Goal: Task Accomplishment & Management: Use online tool/utility

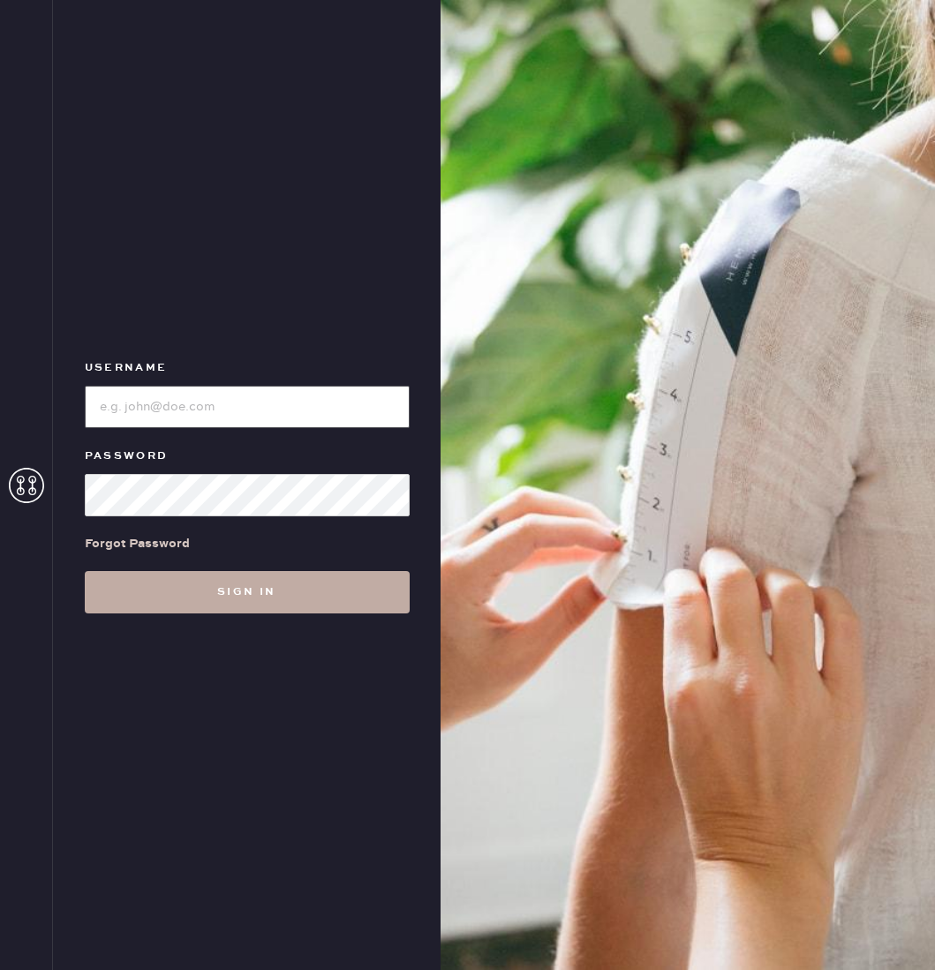
type input "reformationaventuramiami"
click at [261, 578] on button "Sign in" at bounding box center [247, 592] width 325 height 42
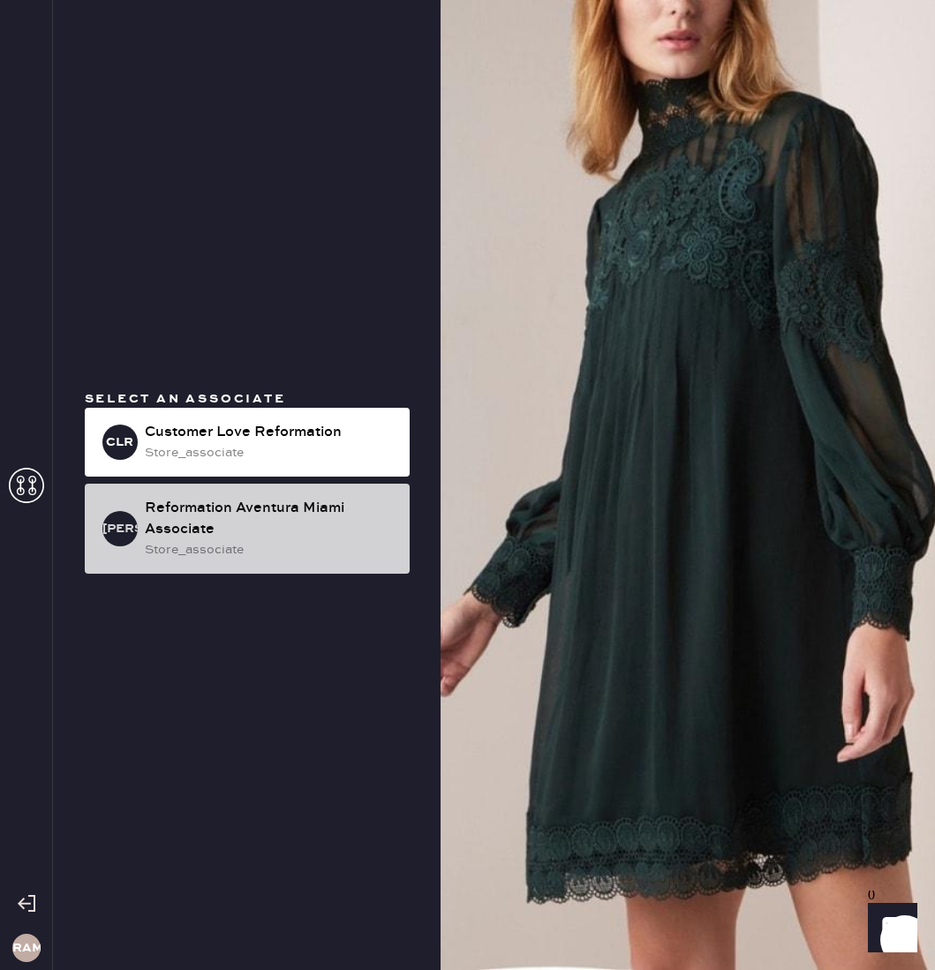
click at [263, 563] on div "RAMA Reformation Aventura Miami Associate store_associate" at bounding box center [247, 529] width 325 height 90
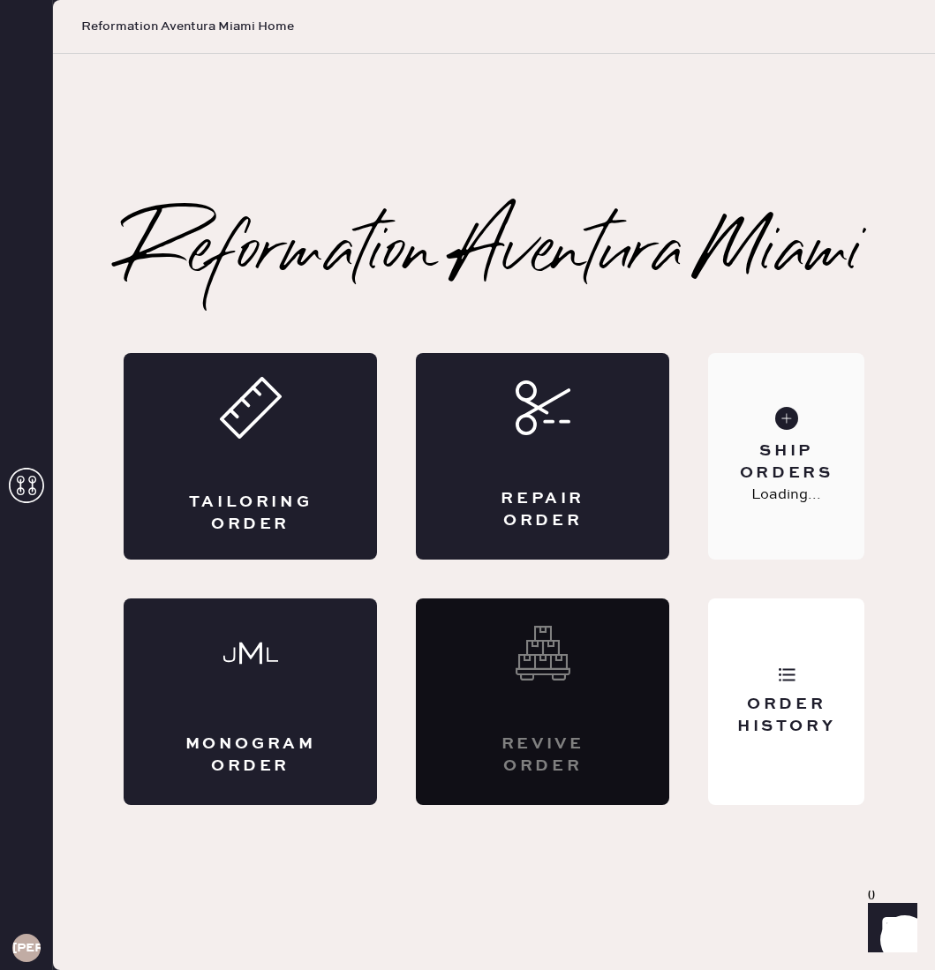
click at [816, 421] on div "Ship Orders Loading..." at bounding box center [786, 456] width 156 height 207
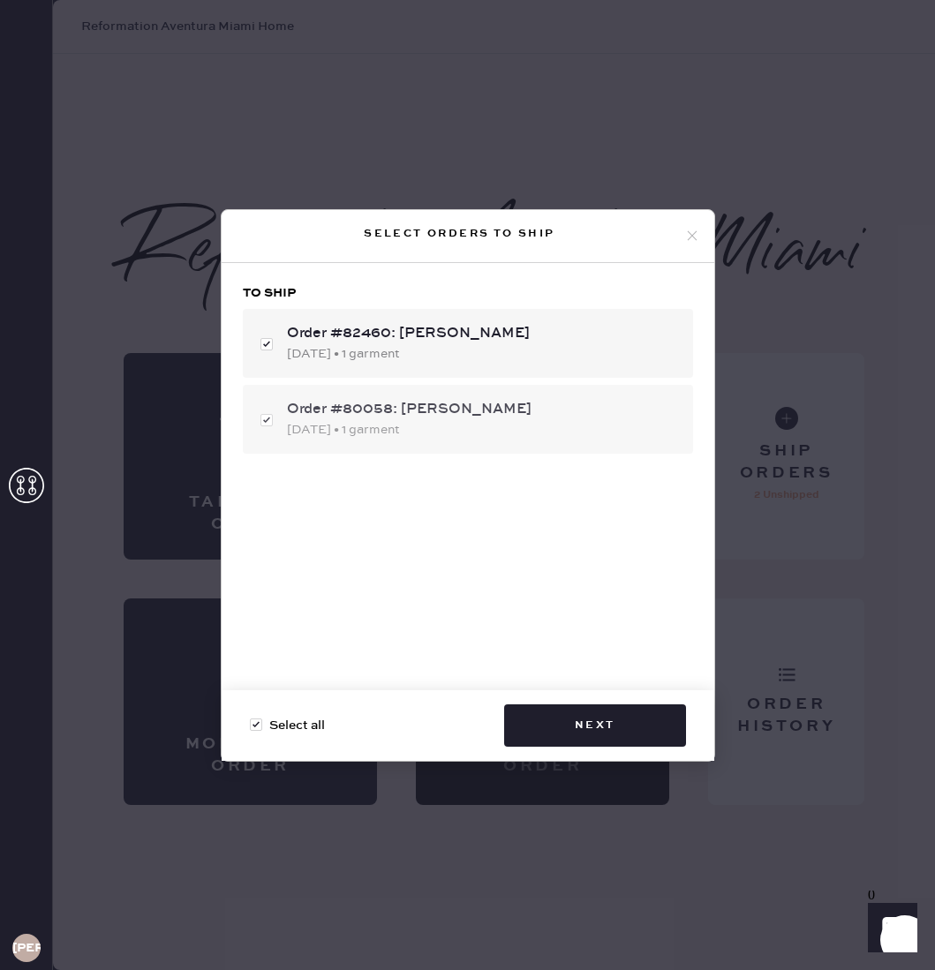
click at [443, 430] on div "[DATE] • 1 garment" at bounding box center [483, 429] width 392 height 19
checkbox input "false"
click at [595, 709] on button "Next" at bounding box center [595, 725] width 182 height 42
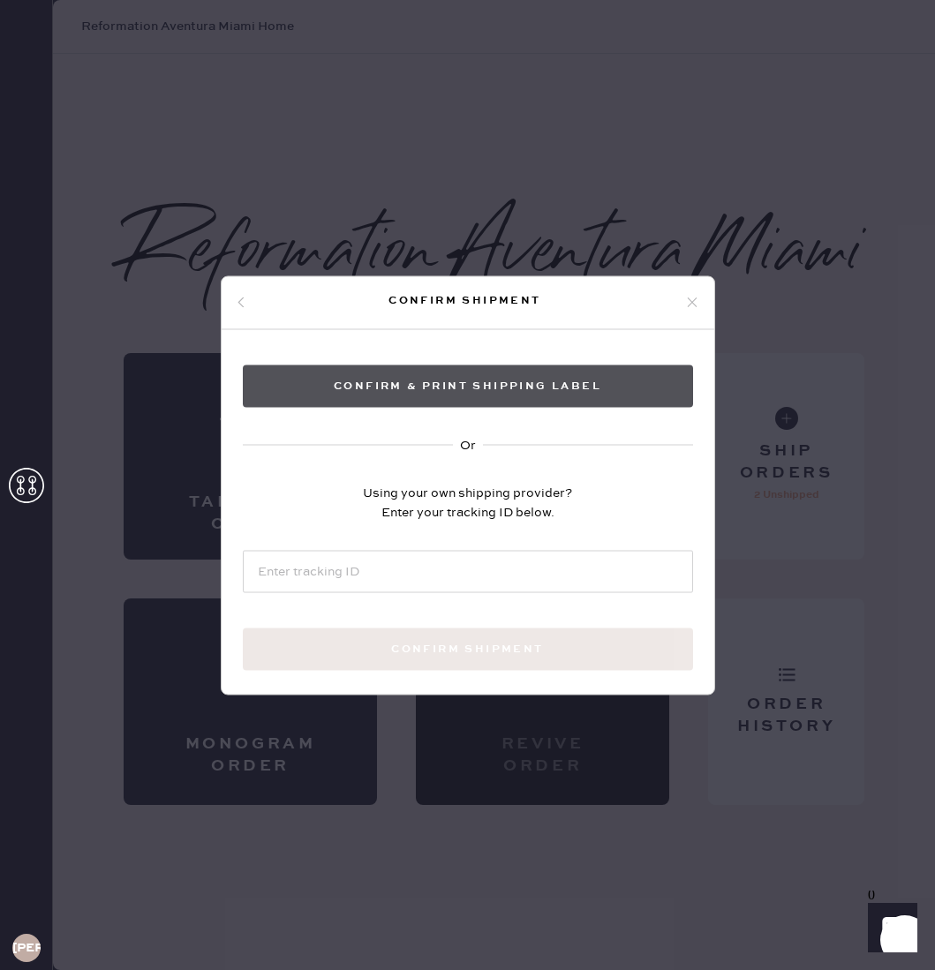
click at [439, 380] on button "Confirm & Print shipping label" at bounding box center [468, 386] width 450 height 42
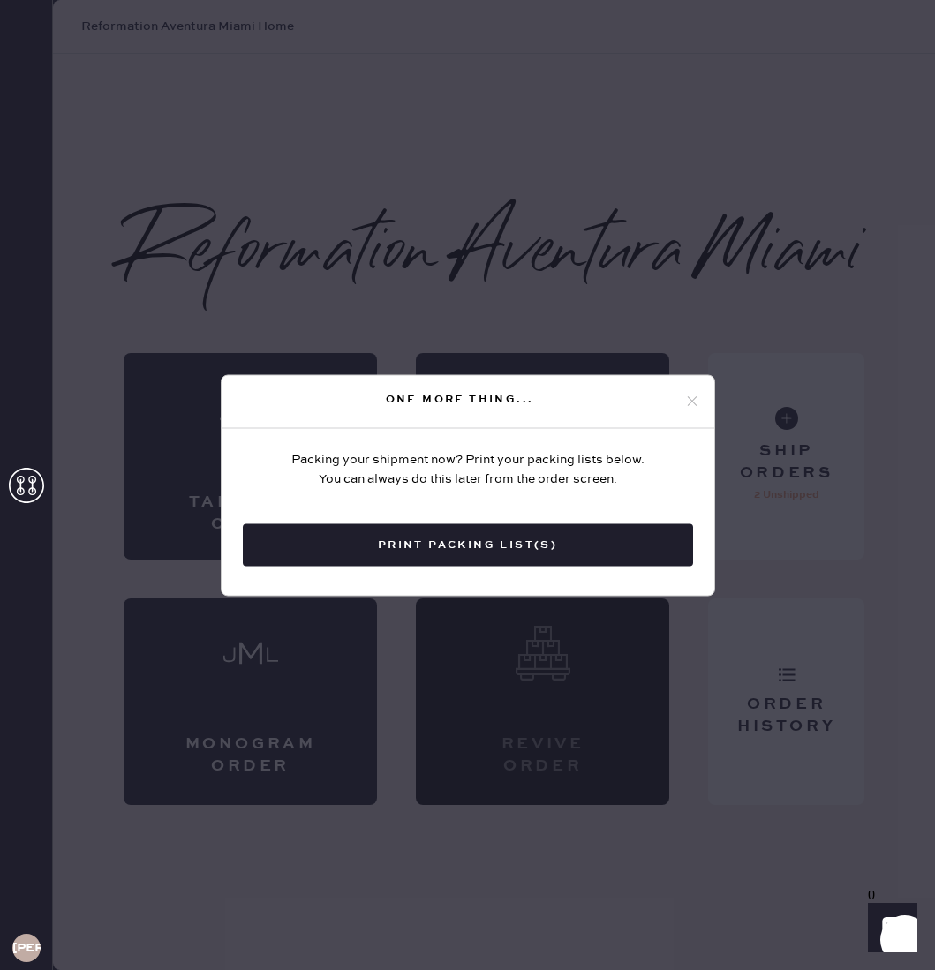
click at [542, 568] on div "Packing your shipment now? Print your packing lists below. You can always do th…" at bounding box center [468, 557] width 493 height 258
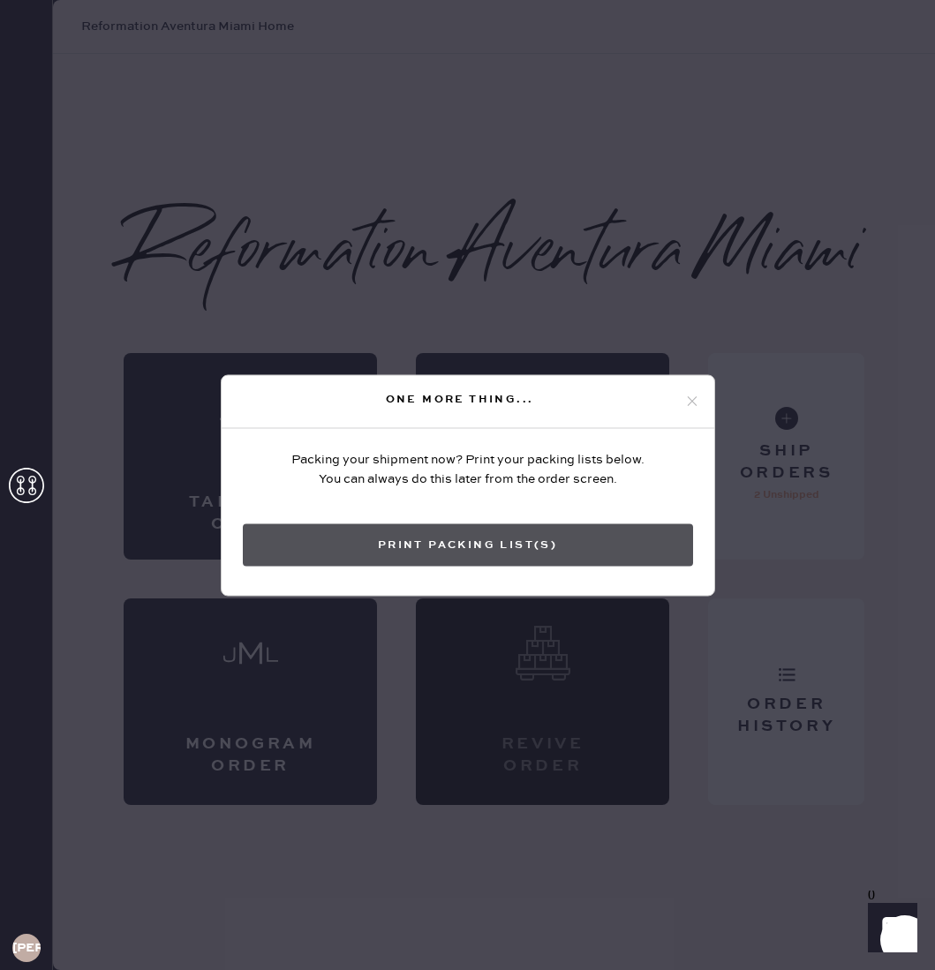
drag, startPoint x: 545, startPoint y: 565, endPoint x: 553, endPoint y: 560, distance: 9.5
click at [553, 560] on button "Print Packing List(s)" at bounding box center [468, 544] width 450 height 42
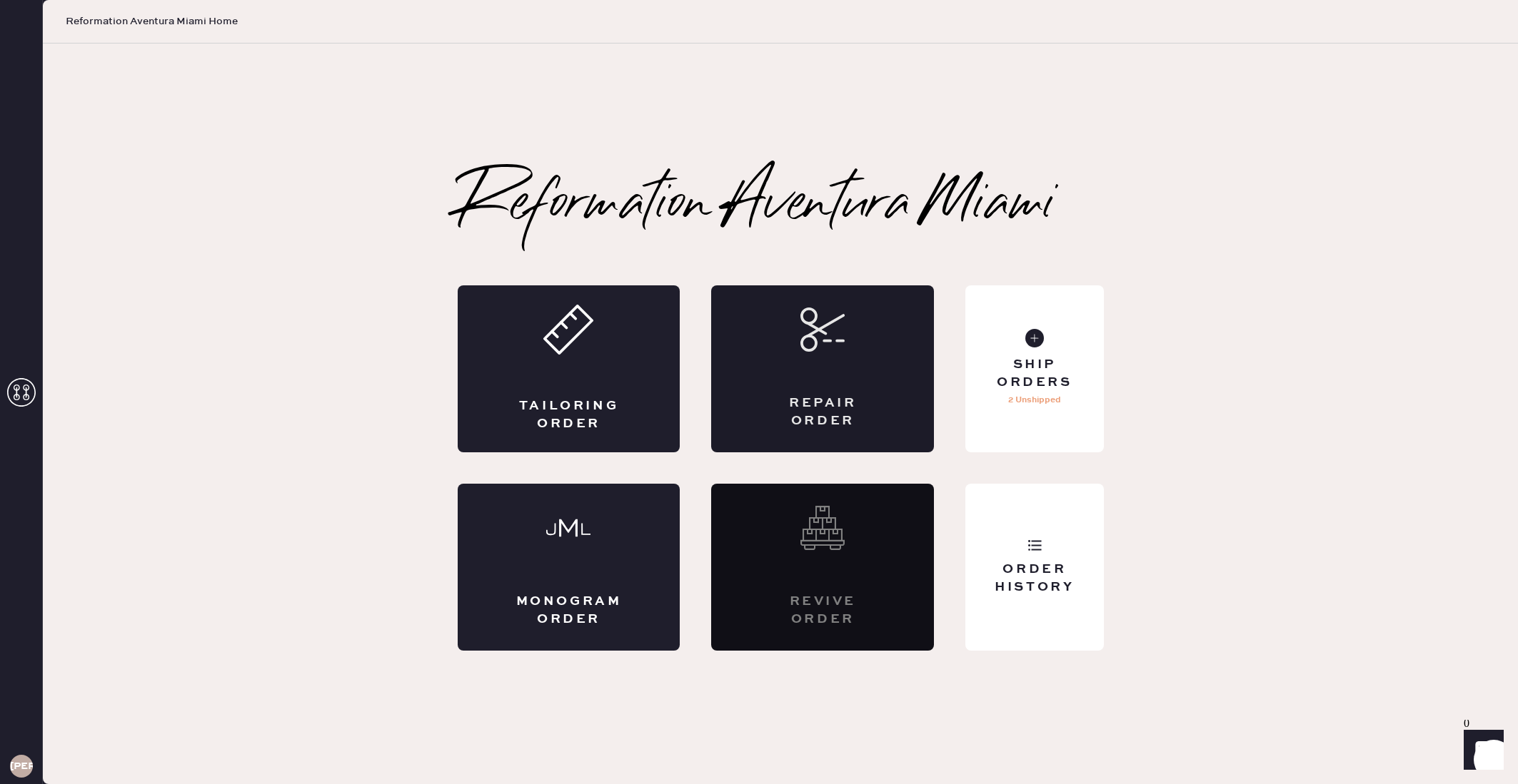
click at [755, 306] on div "Repair Order" at bounding box center [822, 369] width 222 height 167
click at [742, 341] on div "Repair Order" at bounding box center [822, 369] width 222 height 167
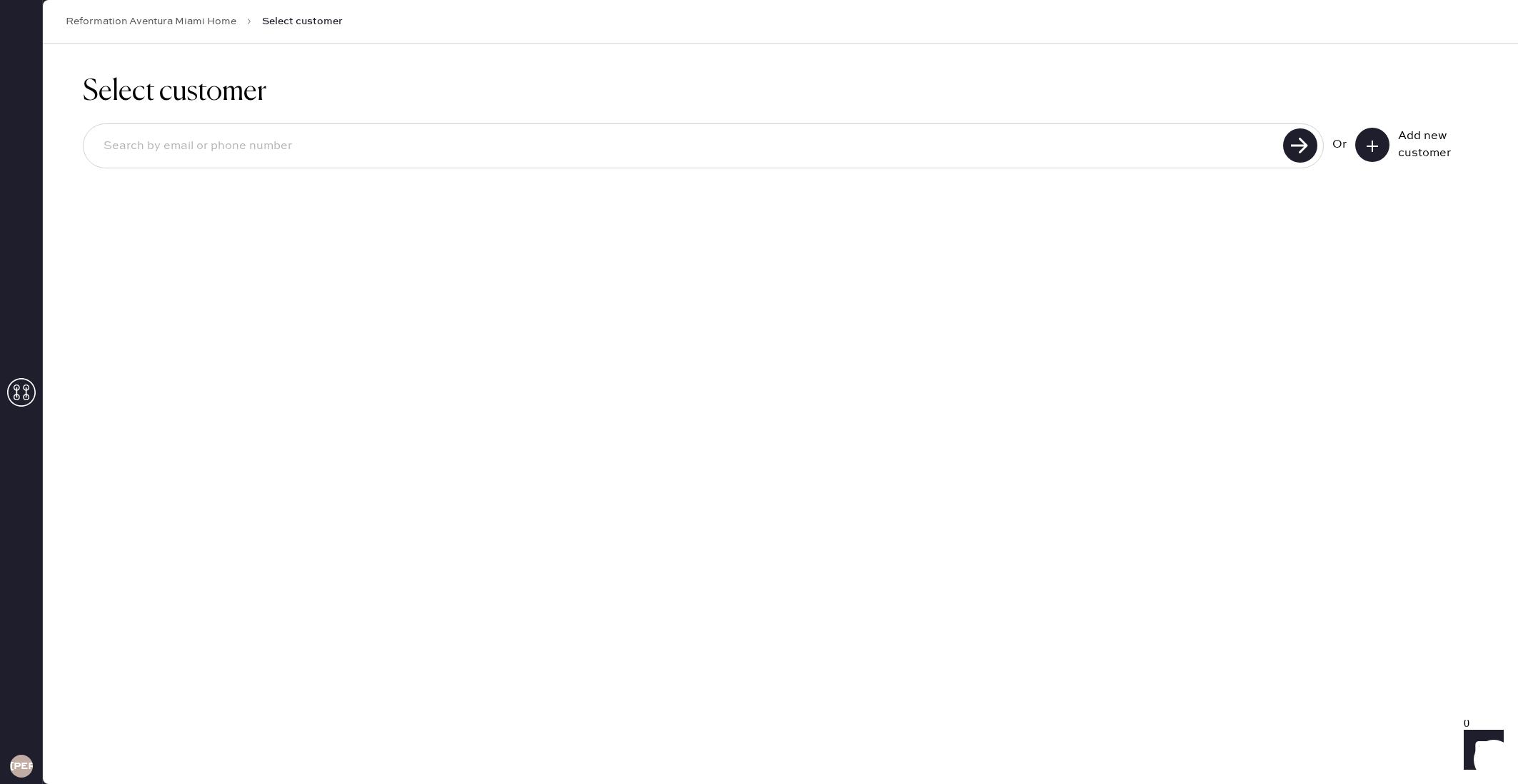
click at [438, 158] on input at bounding box center [685, 146] width 1186 height 33
type input "[EMAIL_ADDRESS][DOMAIN_NAME]"
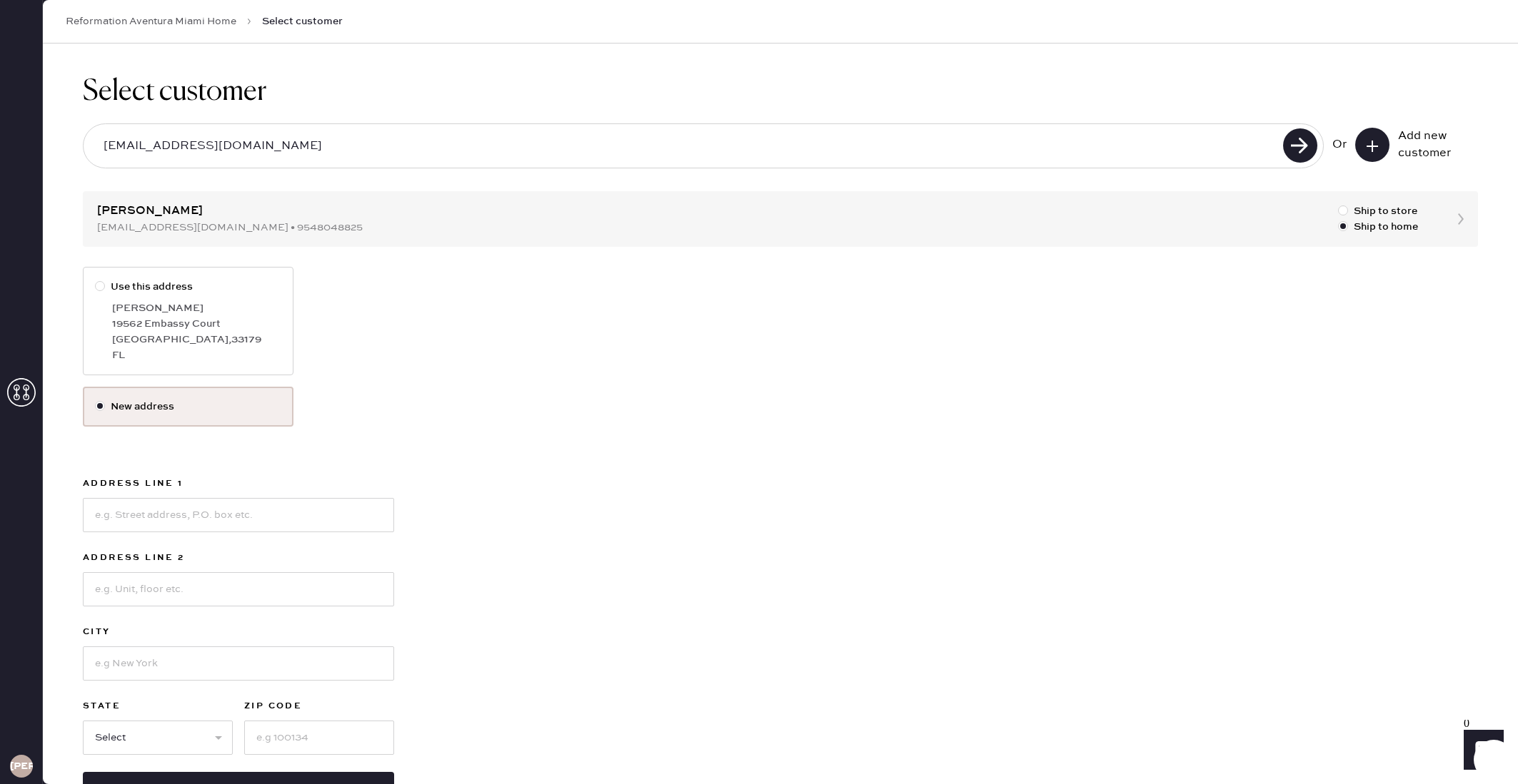
drag, startPoint x: 222, startPoint y: 289, endPoint x: 230, endPoint y: 257, distance: 33.0
click at [222, 289] on label "Use this address" at bounding box center [188, 286] width 186 height 15
click at [95, 280] on input "Use this address" at bounding box center [95, 279] width 1 height 1
radio input "true"
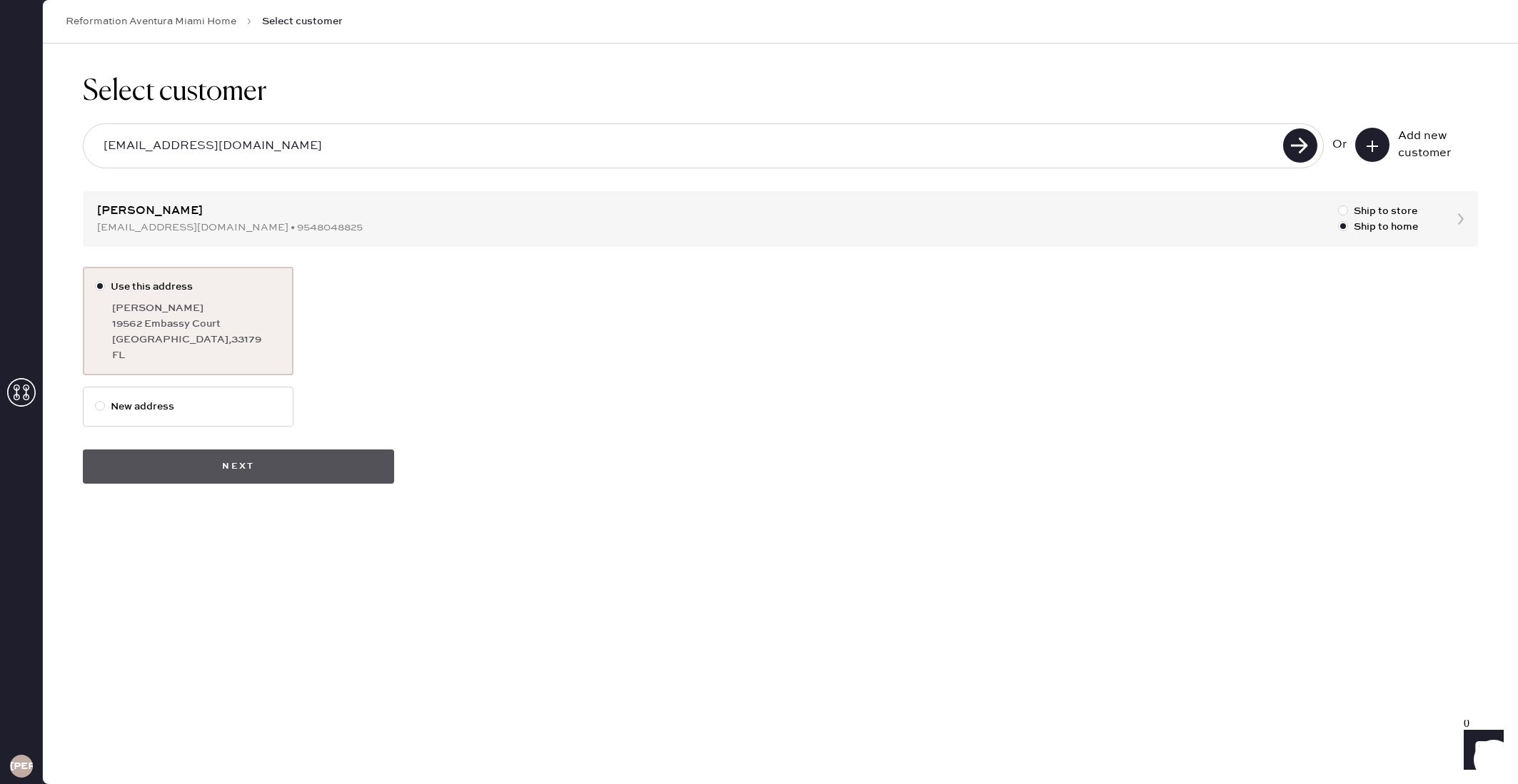
click at [268, 478] on button "Next" at bounding box center [238, 466] width 311 height 34
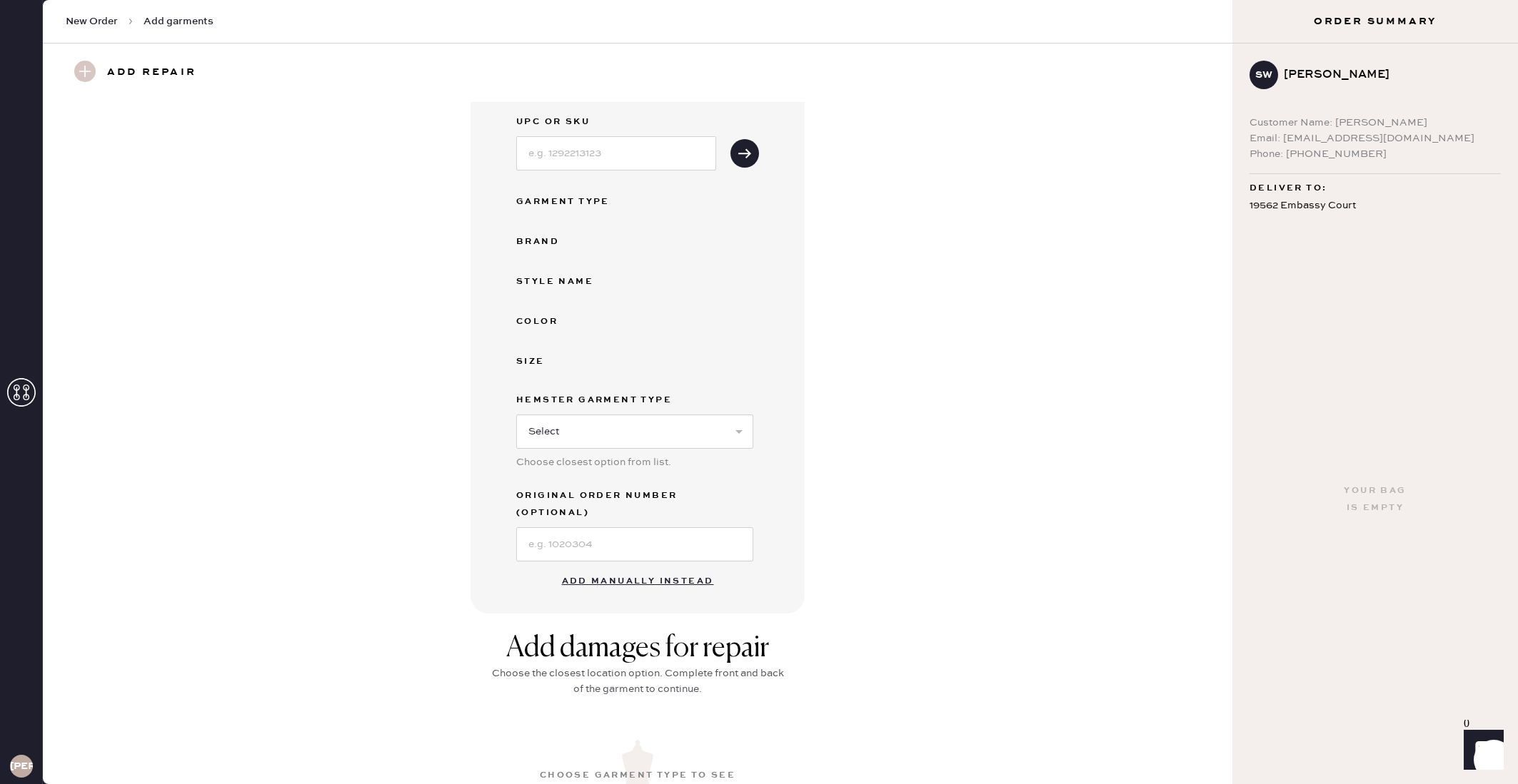
scroll to position [91, 0]
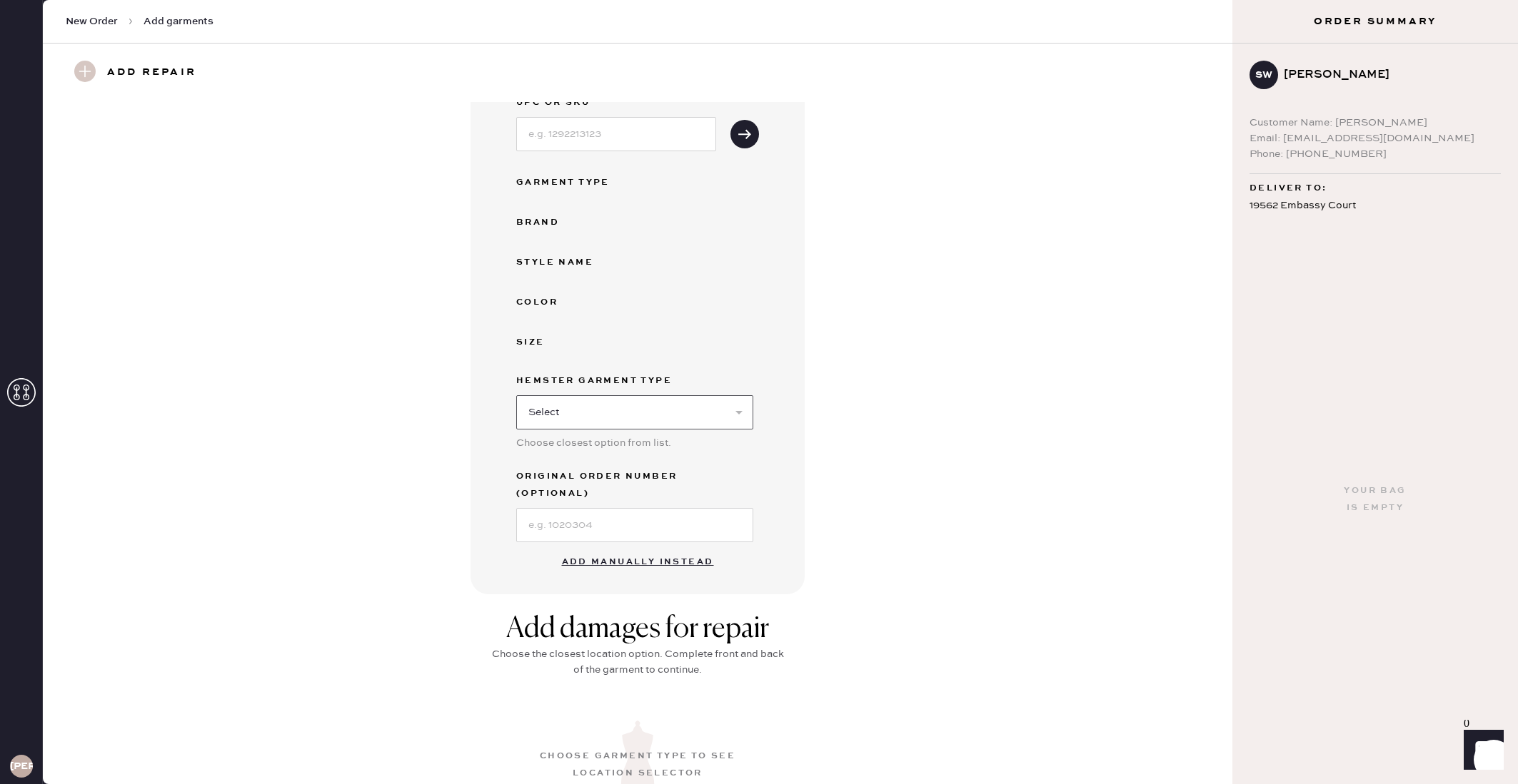
click at [553, 413] on select "Select Basic Skirt Jeans Leggings Pants Shorts Basic Sleeved Dress Basic Sleeve…" at bounding box center [634, 412] width 237 height 34
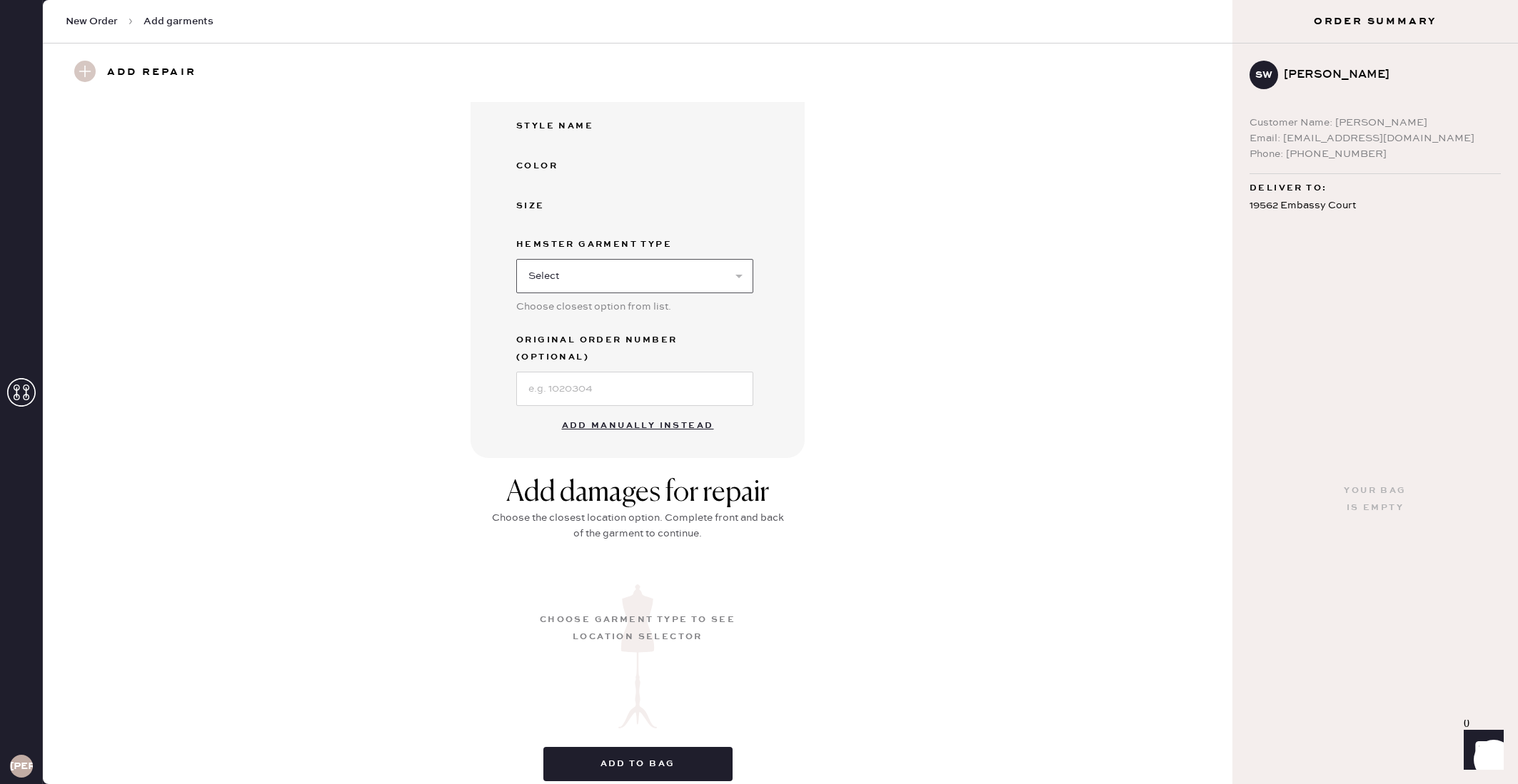
scroll to position [270, 0]
